Goal: Task Accomplishment & Management: Manage account settings

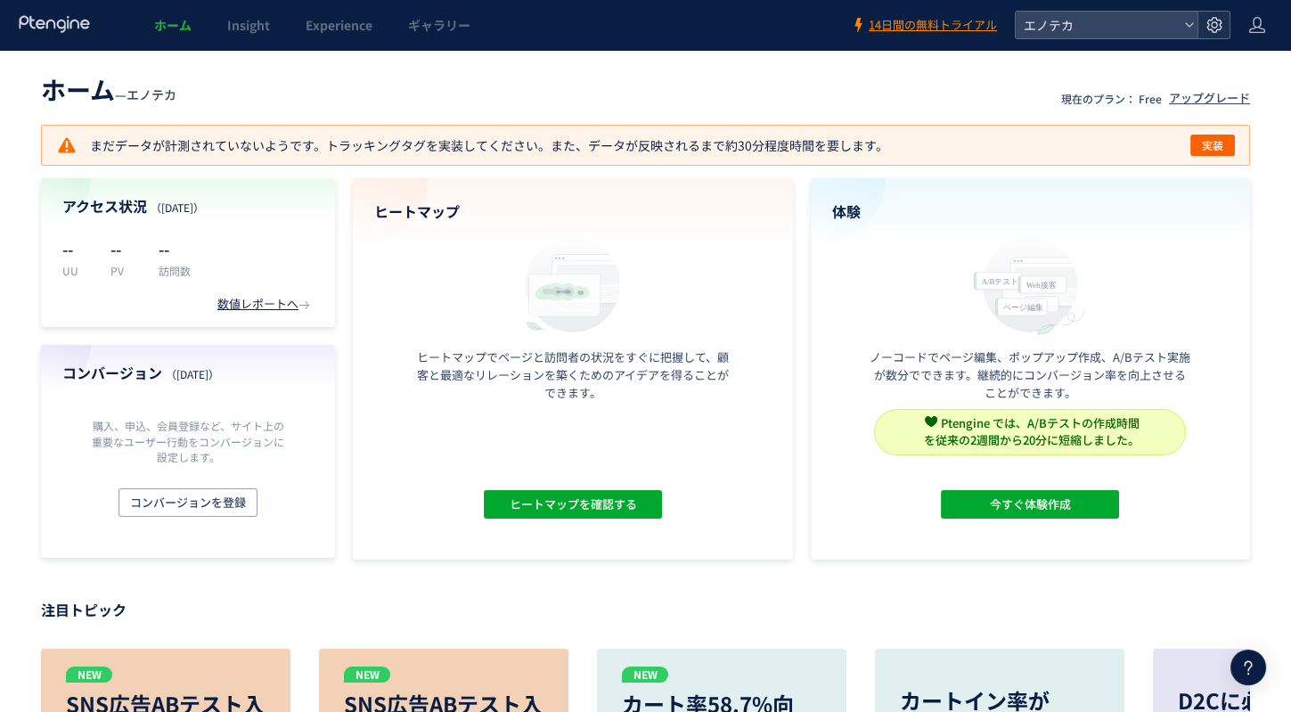
click at [1207, 27] on use at bounding box center [1213, 24] width 15 height 15
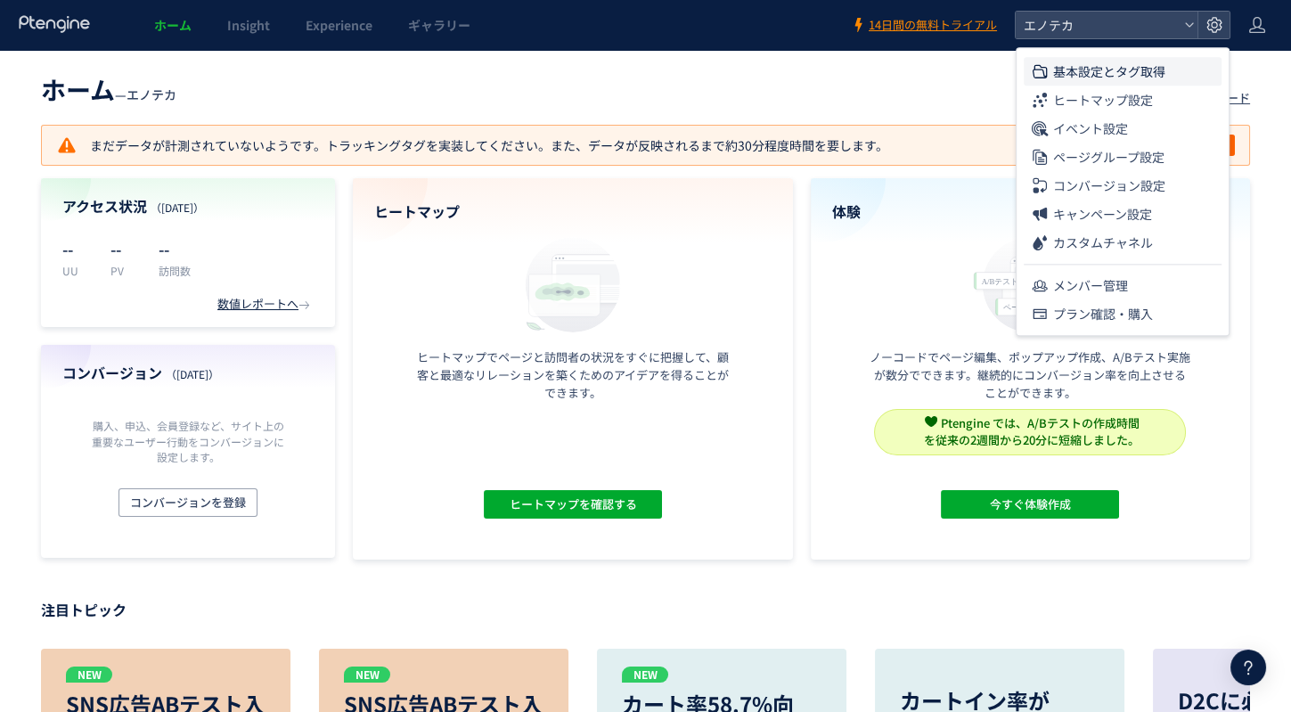
click at [1138, 73] on span "基本設定とタグ取得" at bounding box center [1109, 71] width 112 height 29
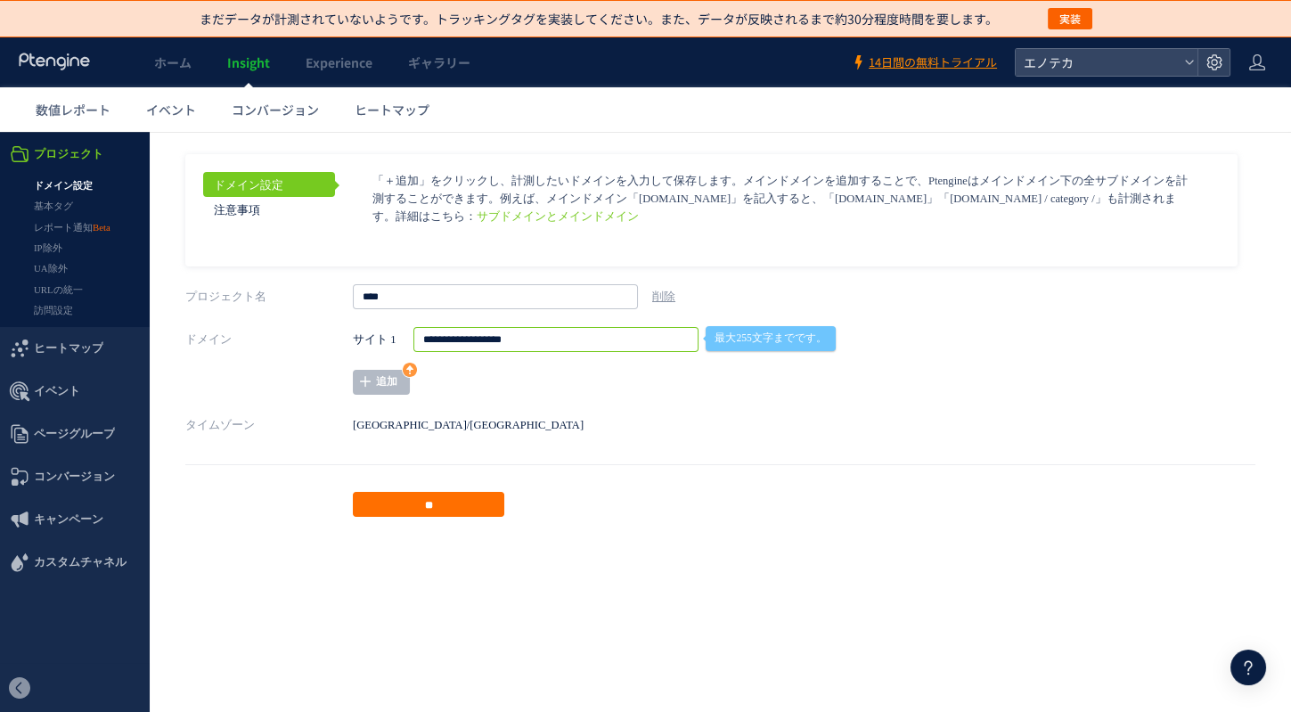
click at [582, 338] on input "**********" at bounding box center [555, 339] width 285 height 25
